Goal: Task Accomplishment & Management: Manage account settings

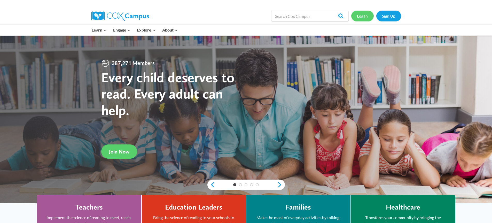
click at [361, 18] on link "Log In" at bounding box center [362, 16] width 22 height 11
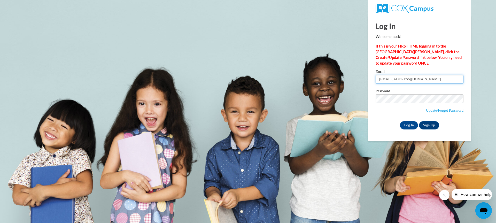
click at [417, 79] on input "sahall1979@aol.com" at bounding box center [419, 79] width 88 height 9
type input "s"
type input "Vakerriaw@yahoo.com"
click at [400, 121] on input "Log In" at bounding box center [409, 125] width 18 height 8
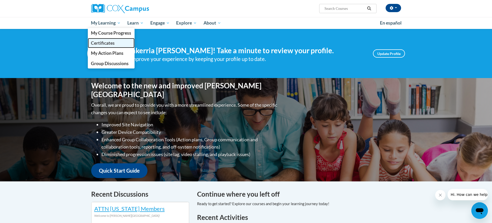
click at [102, 40] on link "Certificates" at bounding box center [111, 43] width 47 height 10
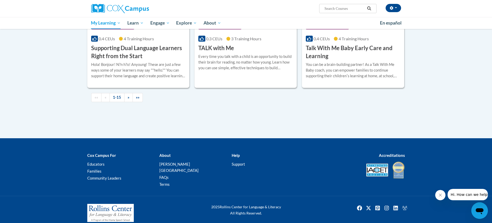
scroll to position [705, 0]
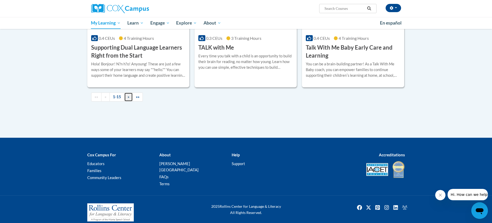
click at [128, 99] on span "»" at bounding box center [129, 97] width 2 height 4
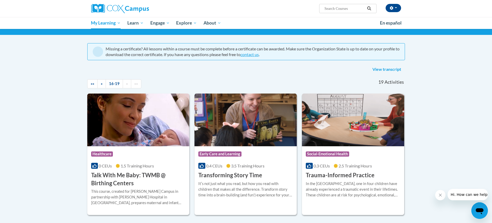
scroll to position [0, 0]
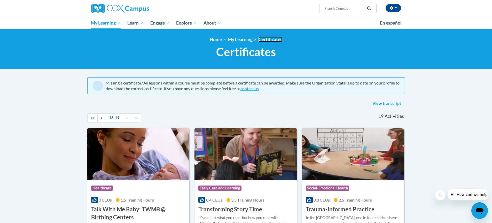
click at [272, 38] on link "Certificates" at bounding box center [270, 39] width 24 height 5
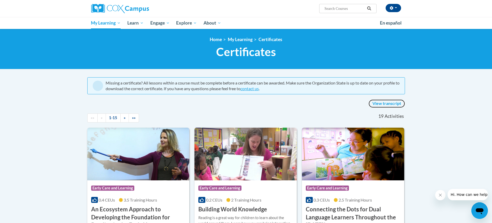
click at [393, 103] on link "View transcript" at bounding box center [387, 103] width 36 height 8
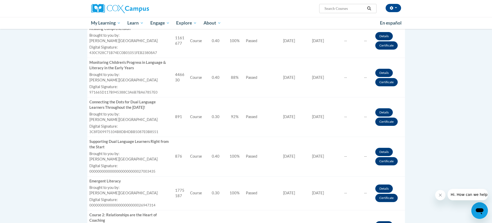
scroll to position [387, 0]
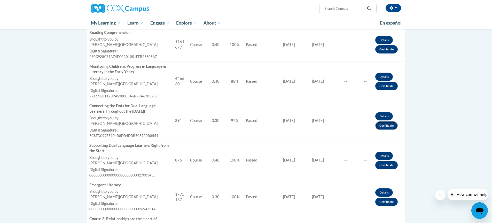
click at [382, 126] on link "Certificate" at bounding box center [386, 125] width 22 height 8
click at [388, 87] on link "Certificate" at bounding box center [386, 86] width 22 height 8
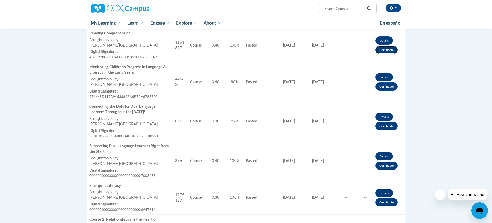
click at [390, 50] on link "Certificate" at bounding box center [386, 50] width 22 height 8
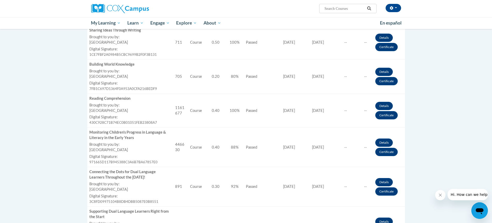
scroll to position [309, 0]
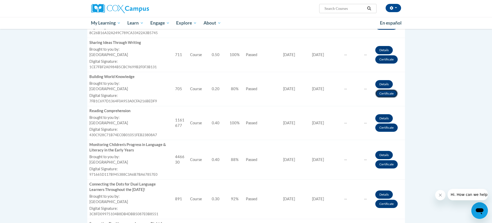
click at [383, 93] on link "Certificate" at bounding box center [386, 93] width 22 height 8
click at [383, 95] on link "Certificate" at bounding box center [386, 93] width 22 height 8
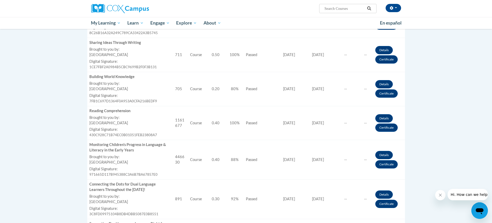
scroll to position [283, 0]
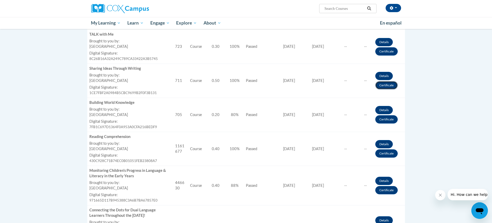
click at [381, 88] on link "Certificate" at bounding box center [386, 85] width 22 height 8
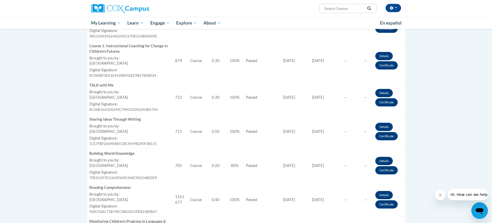
scroll to position [231, 0]
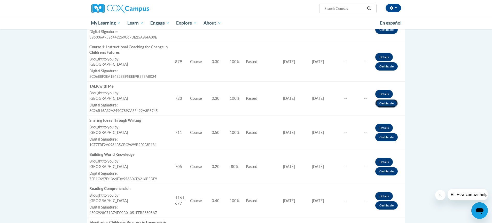
click at [383, 103] on link "Certificate" at bounding box center [386, 103] width 22 height 8
click at [384, 67] on link "Certificate" at bounding box center [386, 66] width 22 height 8
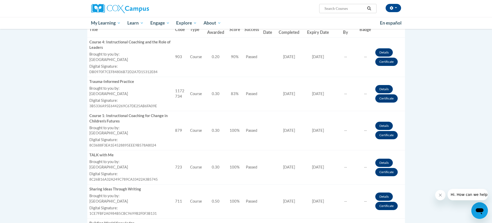
scroll to position [154, 0]
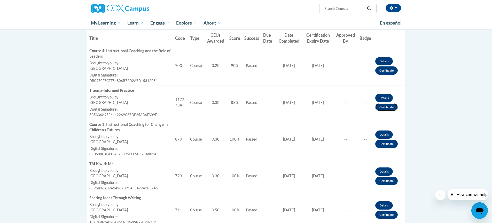
click at [392, 107] on link "Certificate" at bounding box center [386, 107] width 22 height 8
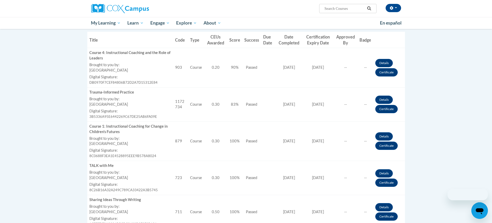
scroll to position [152, 0]
click at [383, 74] on link "Certificate" at bounding box center [386, 72] width 22 height 8
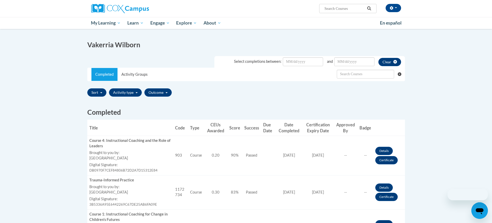
scroll to position [49, 0]
